Goal: Transaction & Acquisition: Book appointment/travel/reservation

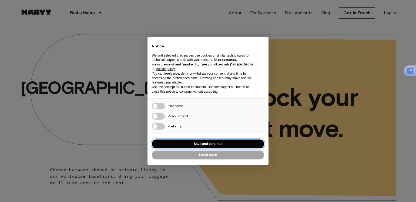
click at [202, 141] on button "Save and continue" at bounding box center [208, 144] width 112 height 9
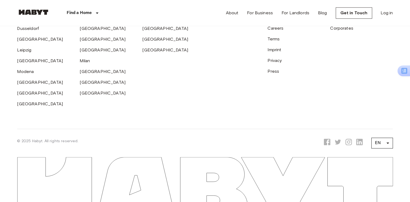
scroll to position [1431, 0]
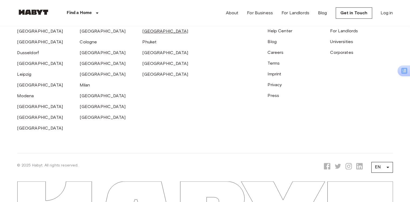
click at [153, 34] on link "[GEOGRAPHIC_DATA]" at bounding box center [166, 31] width 46 height 5
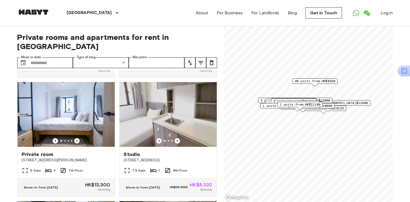
scroll to position [371, 0]
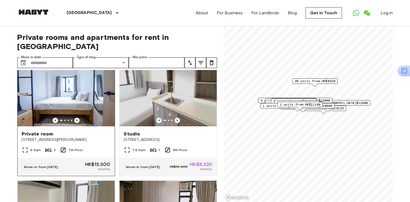
click at [77, 123] on icon "Previous image" at bounding box center [76, 120] width 5 height 5
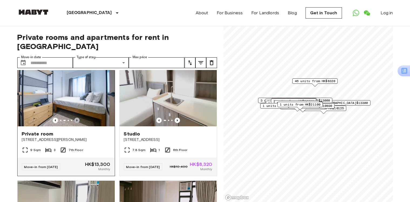
click at [77, 123] on icon "Previous image" at bounding box center [76, 120] width 5 height 5
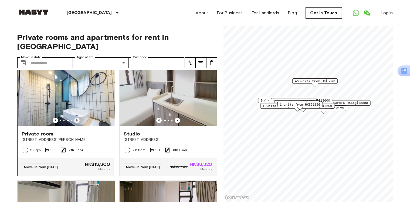
click at [77, 123] on icon "Previous image" at bounding box center [76, 120] width 5 height 5
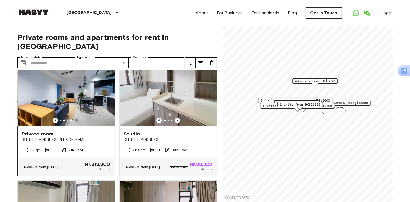
click at [77, 123] on icon "Previous image" at bounding box center [76, 120] width 5 height 5
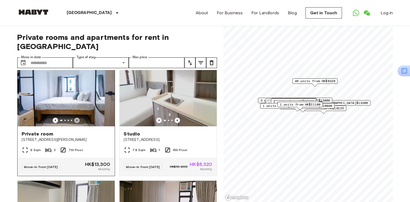
click at [77, 123] on icon "Previous image" at bounding box center [76, 120] width 5 height 5
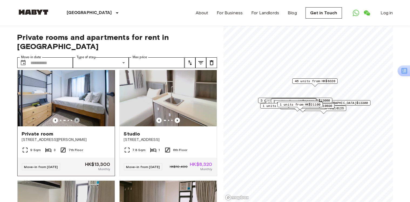
click at [77, 123] on icon "Previous image" at bounding box center [76, 120] width 5 height 5
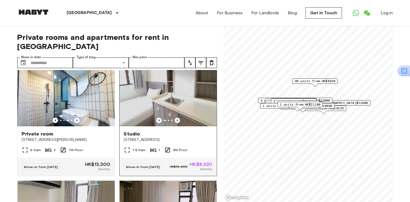
click at [170, 123] on div at bounding box center [168, 120] width 97 height 5
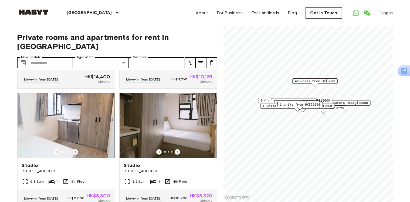
scroll to position [1887, 0]
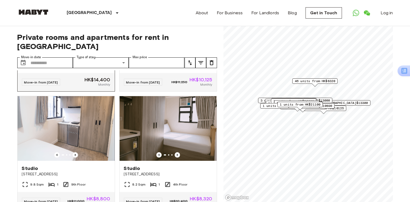
click at [74, 39] on icon "Previous image" at bounding box center [76, 35] width 5 height 5
click at [88, 42] on img at bounding box center [66, 9] width 97 height 65
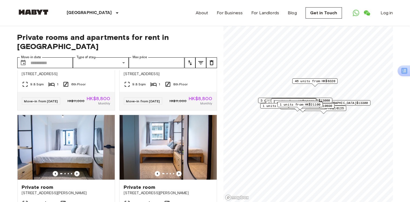
scroll to position [3067, 0]
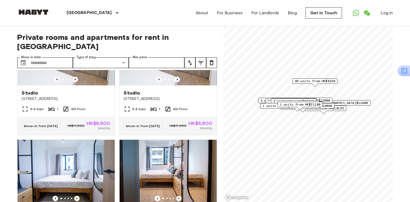
scroll to position [3034, 0]
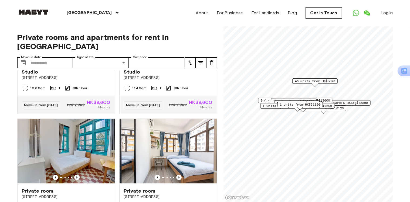
scroll to position [3416, 0]
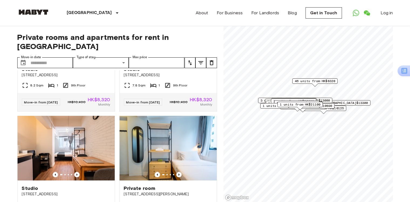
scroll to position [3677, 0]
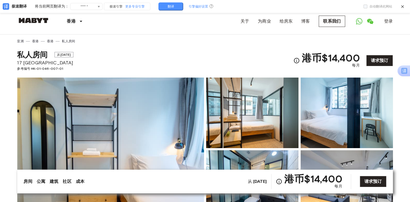
scroll to position [1, 0]
